Goal: Information Seeking & Learning: Learn about a topic

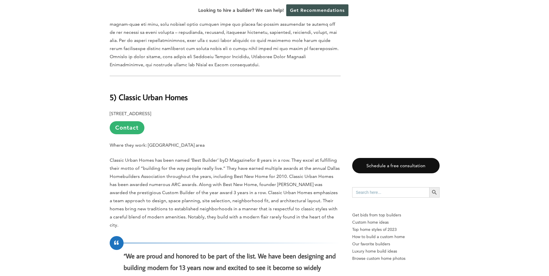
scroll to position [2083, 0]
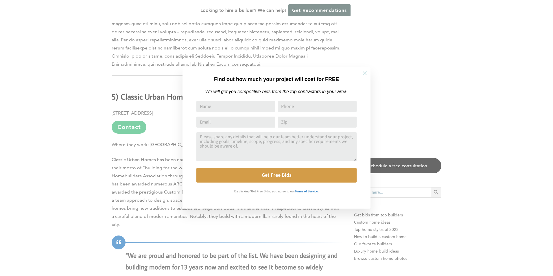
click at [364, 75] on icon at bounding box center [365, 73] width 6 height 6
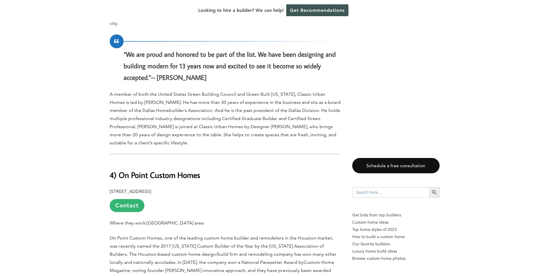
scroll to position [2285, 0]
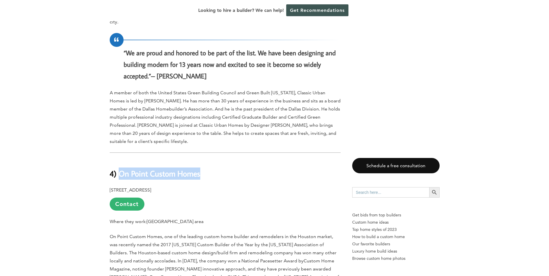
drag, startPoint x: 210, startPoint y: 150, endPoint x: 118, endPoint y: 149, distance: 92.3
click at [118, 160] on h2 "4) On Point Custom Homes" at bounding box center [225, 170] width 231 height 20
copy b "On Point Custom Homes"
click at [288, 160] on h2 "4) On Point Custom Homes" at bounding box center [225, 170] width 231 height 20
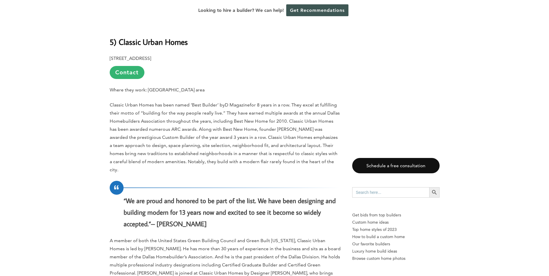
scroll to position [2083, 0]
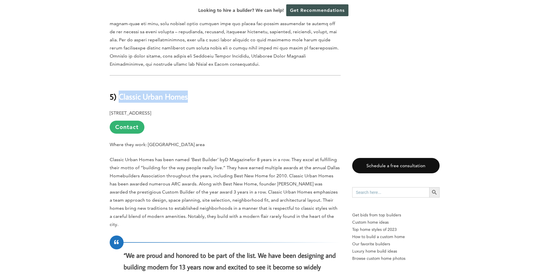
drag, startPoint x: 188, startPoint y: 79, endPoint x: 121, endPoint y: 75, distance: 67.8
click at [121, 82] on h2 "5) Classic Urban Homes" at bounding box center [225, 92] width 231 height 20
copy b "Classic Urban Homes"
click at [280, 109] on p "10246 Midway Rd #105, Dallas, TX 75229 Contact" at bounding box center [225, 121] width 231 height 25
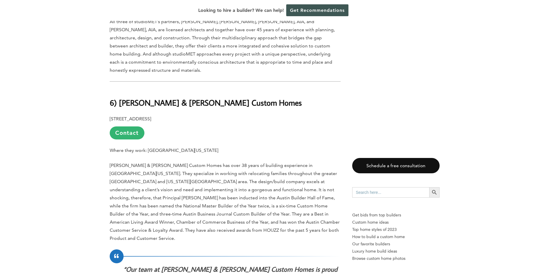
scroll to position [1707, 0]
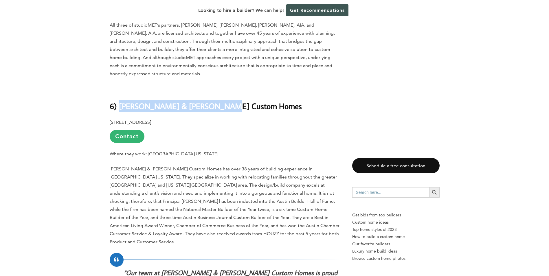
drag, startPoint x: 224, startPoint y: 97, endPoint x: 119, endPoint y: 93, distance: 105.4
click at [119, 93] on h2 "6) [PERSON_NAME] & [PERSON_NAME] Custom Homes" at bounding box center [225, 102] width 231 height 20
copy b "Zbranek & Holt Custom Homes"
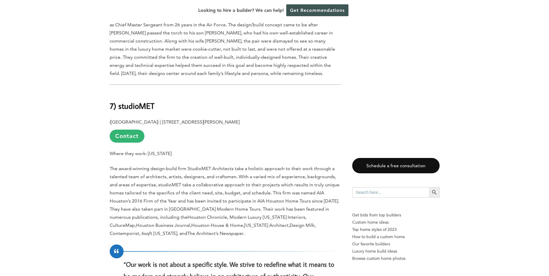
scroll to position [1418, 0]
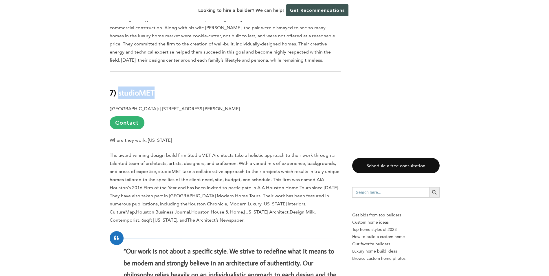
drag, startPoint x: 178, startPoint y: 84, endPoint x: 118, endPoint y: 84, distance: 59.9
click at [118, 84] on h2 "7) studioMET" at bounding box center [225, 88] width 231 height 20
copy b "studioMET"
click at [265, 78] on h2 "7) studioMET" at bounding box center [225, 88] width 231 height 20
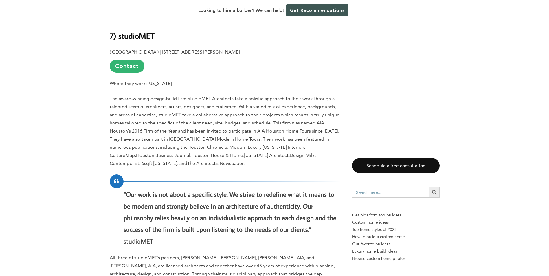
scroll to position [1475, 0]
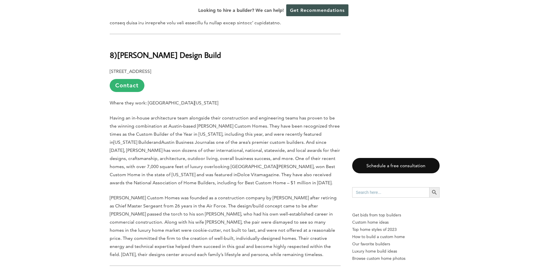
scroll to position [1186, 0]
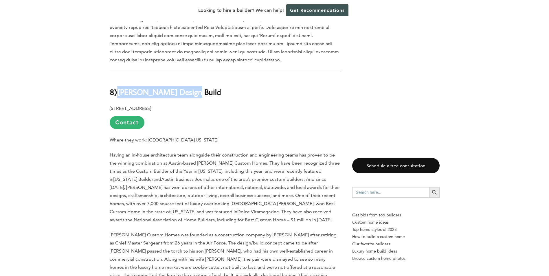
drag, startPoint x: 192, startPoint y: 81, endPoint x: 116, endPoint y: 85, distance: 75.6
click at [116, 85] on h2 "8)[PERSON_NAME] Design Build" at bounding box center [225, 88] width 231 height 20
copy b "Jenkins Design Build"
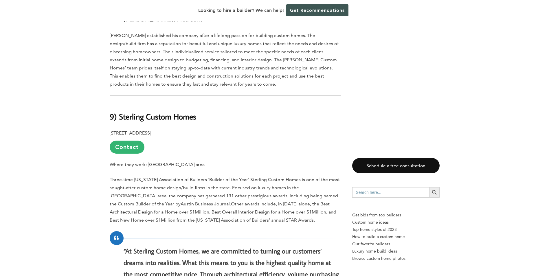
scroll to position [810, 0]
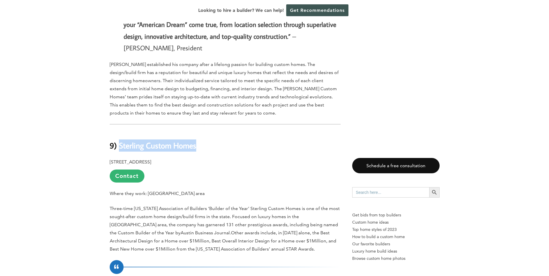
drag, startPoint x: 201, startPoint y: 137, endPoint x: 119, endPoint y: 140, distance: 82.2
click at [119, 140] on h2 "9) Sterling Custom Homes" at bounding box center [225, 141] width 231 height 20
copy b "Sterling Custom Homes"
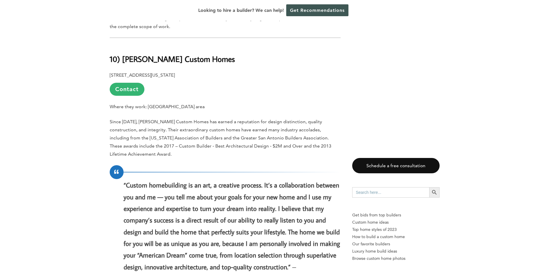
scroll to position [579, 0]
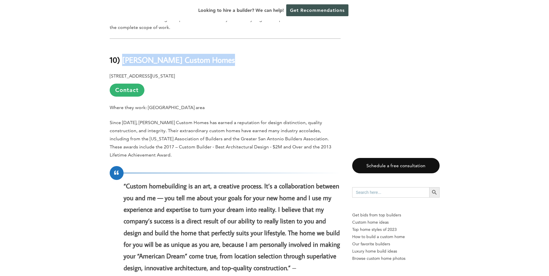
drag, startPoint x: 225, startPoint y: 60, endPoint x: 124, endPoint y: 54, distance: 101.5
click at [124, 54] on h2 "10) [PERSON_NAME] Custom Homes" at bounding box center [225, 56] width 231 height 20
copy b "Mike Hollaway Custom Homes"
click at [289, 86] on p "2511 North Loop 1604 West, San Antonio, Texas 78258 Contact" at bounding box center [225, 84] width 231 height 25
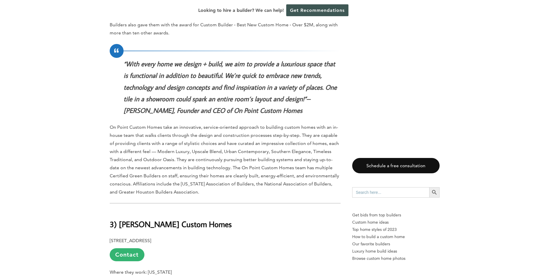
scroll to position [2604, 0]
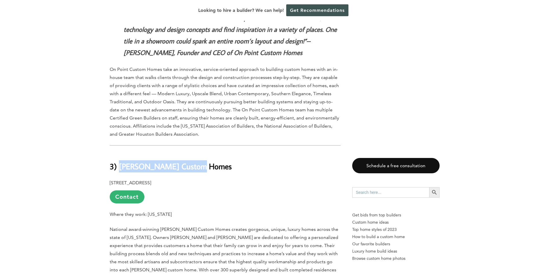
drag, startPoint x: 214, startPoint y: 133, endPoint x: 121, endPoint y: 133, distance: 93.2
click at [121, 152] on h2 "3) [PERSON_NAME] Custom Homes" at bounding box center [225, 162] width 231 height 20
copy b "McVaugh Custom Homes"
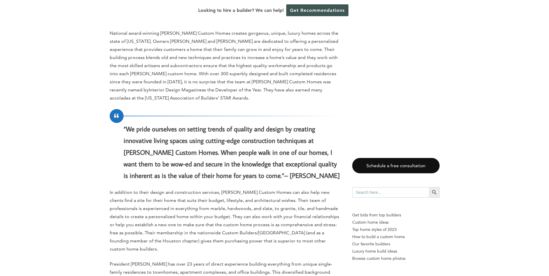
scroll to position [2922, 0]
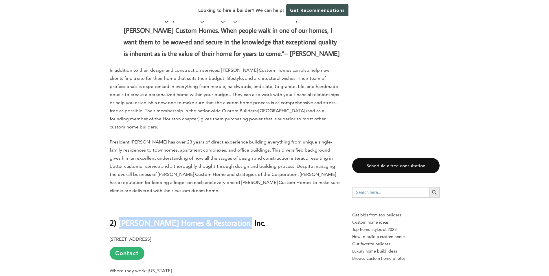
drag, startPoint x: 210, startPoint y: 185, endPoint x: 119, endPoint y: 179, distance: 91.3
click at [119, 209] on h2 "2) [PERSON_NAME] Homes & Restoration, Inc." at bounding box center [225, 219] width 231 height 20
copy b "Laughlin Homes & Restoration, Inc."
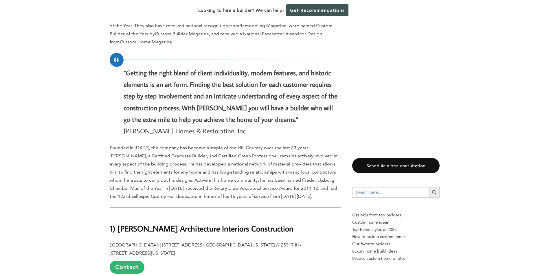
scroll to position [3240, 0]
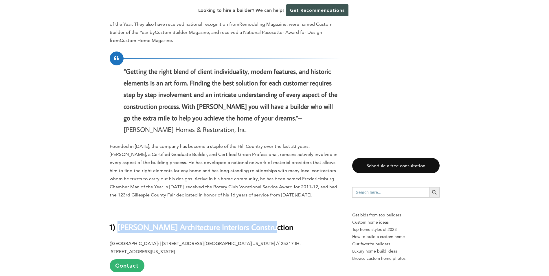
drag, startPoint x: 117, startPoint y: 179, endPoint x: 269, endPoint y: 179, distance: 152.2
click at [269, 213] on h2 "1) [PERSON_NAME] Architecture Interiors Construction" at bounding box center [225, 223] width 231 height 20
copy b "JAUREGUI Architecture Interiors Construction"
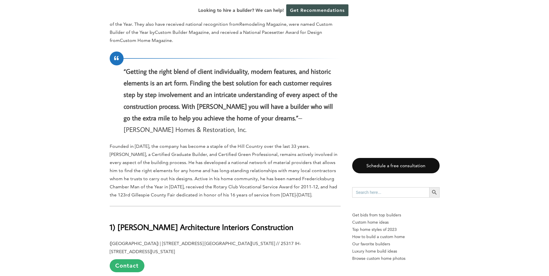
click at [308, 143] on span "Founded in [DATE], the company has become a staple of the Hill Country over the…" at bounding box center [224, 170] width 228 height 54
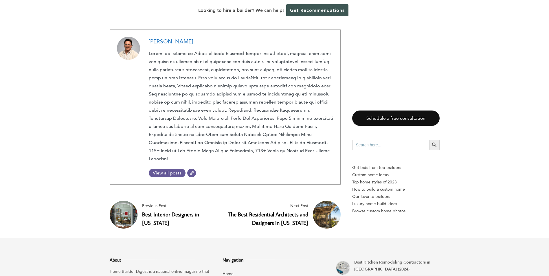
scroll to position [3674, 0]
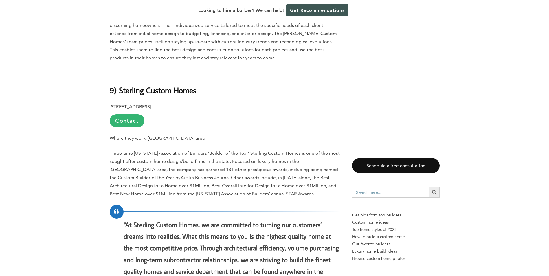
scroll to position [868, 0]
